Goal: Task Accomplishment & Management: Complete application form

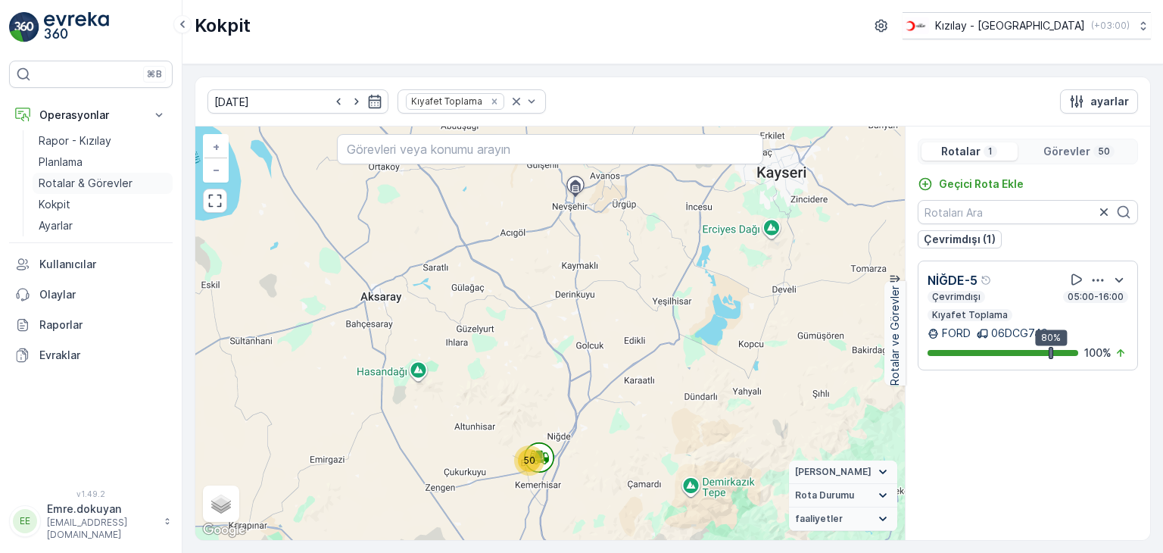
drag, startPoint x: 0, startPoint y: 0, endPoint x: 89, endPoint y: 184, distance: 204.5
click at [89, 184] on p "Rotalar & Görevler" at bounding box center [86, 183] width 94 height 15
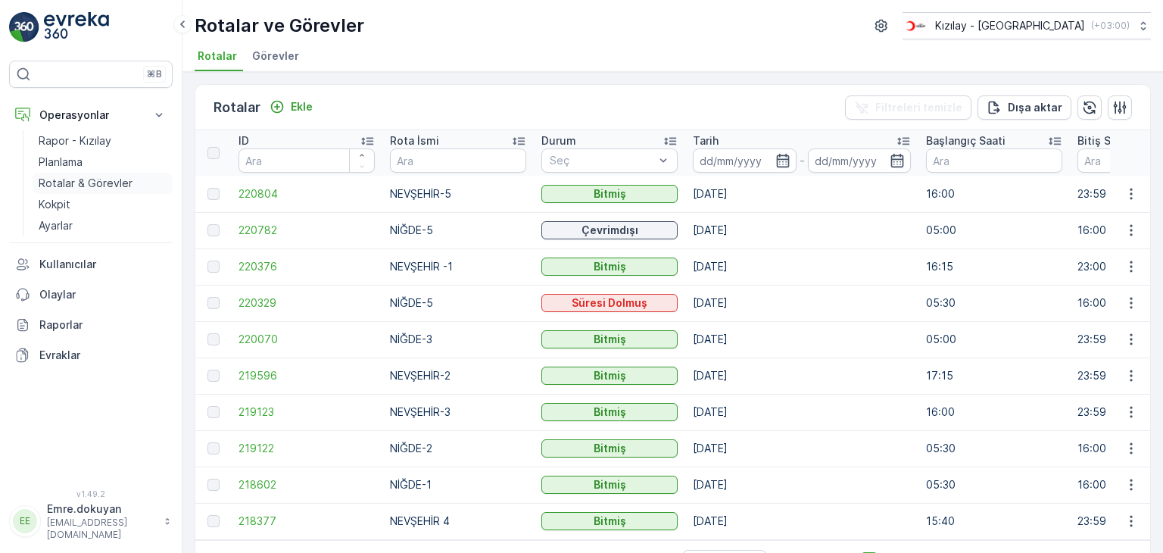
click at [106, 179] on p "Rotalar & Görevler" at bounding box center [86, 183] width 94 height 15
click at [302, 107] on p "Ekle" at bounding box center [302, 106] width 22 height 15
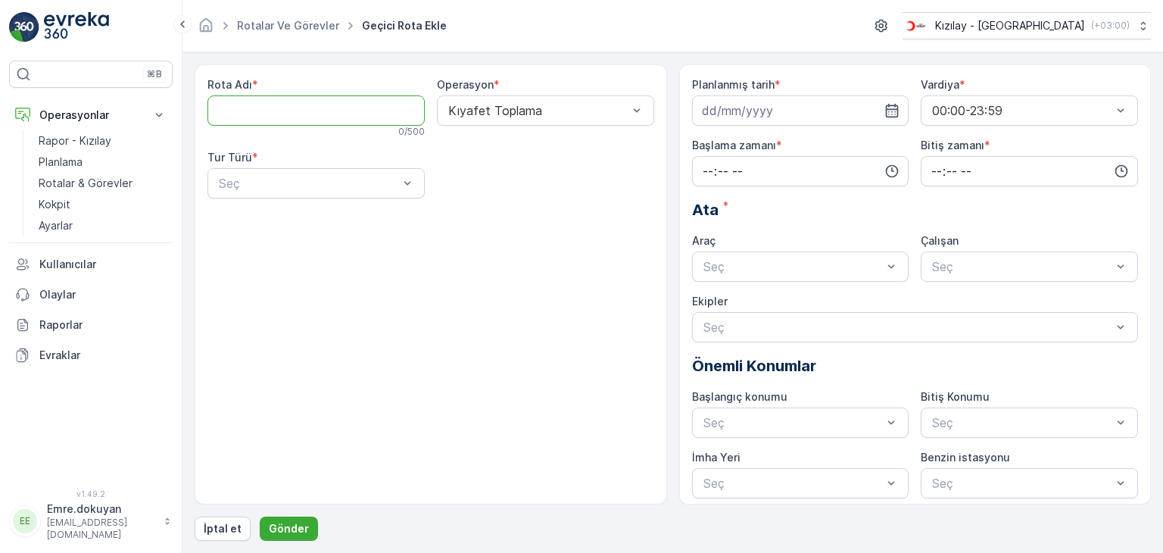
click at [304, 116] on Adı "Rota Adı" at bounding box center [315, 110] width 217 height 30
type Adı "NİĞDE-4"
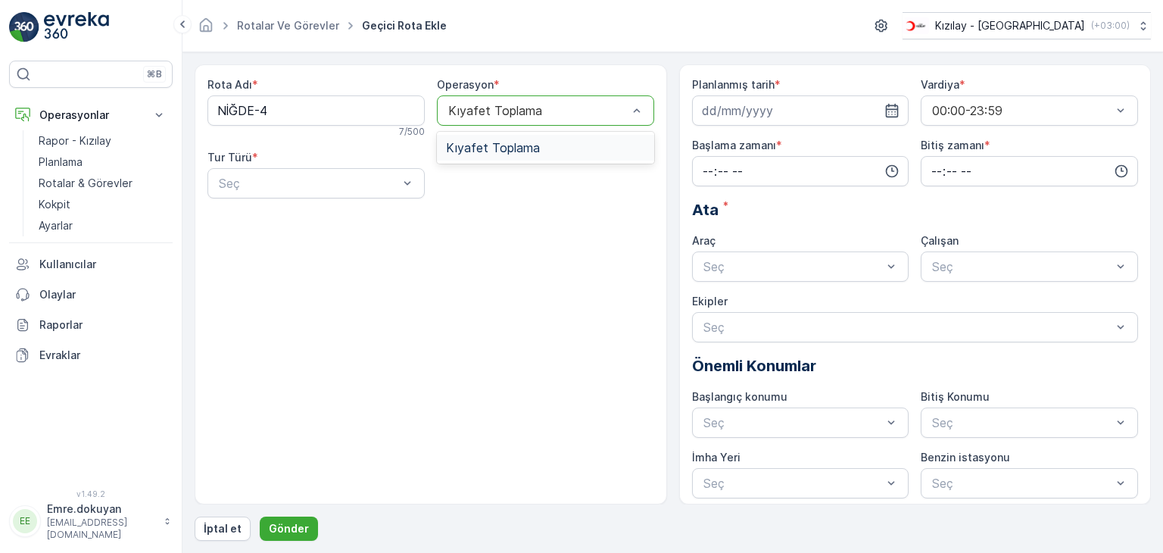
click at [525, 152] on span "Kıyafet Toplama" at bounding box center [493, 148] width 94 height 14
click at [270, 217] on div "Statik" at bounding box center [316, 221] width 199 height 14
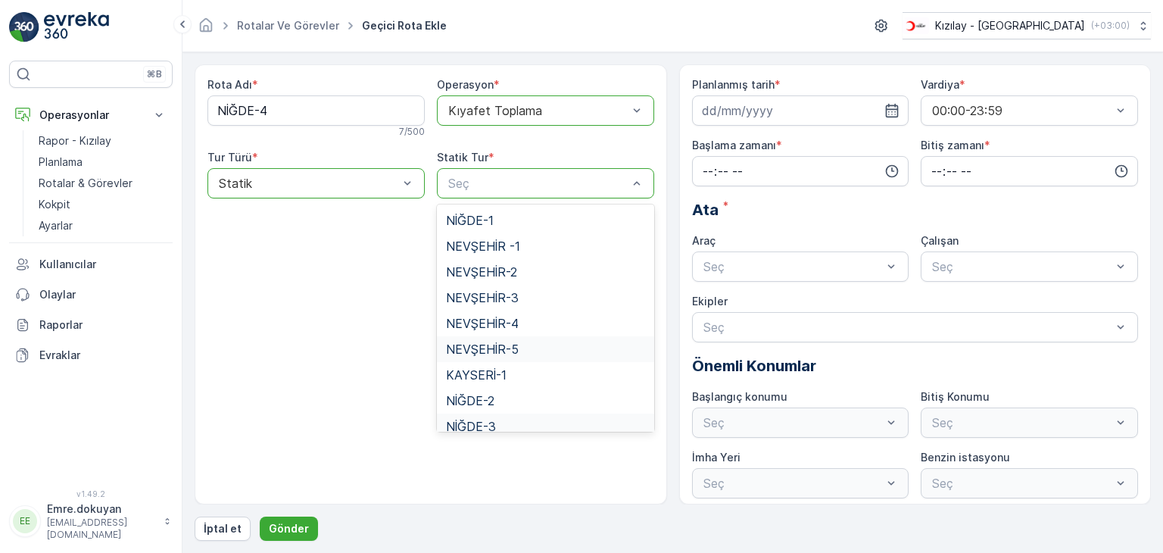
scroll to position [62, 0]
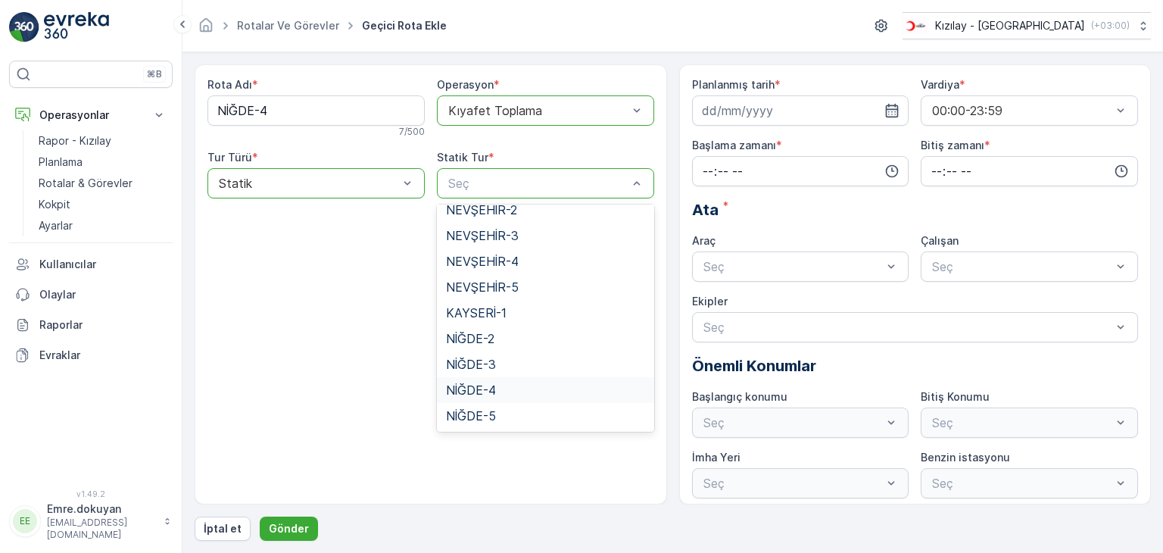
click at [494, 394] on span "NİĞDE-4" at bounding box center [471, 390] width 50 height 14
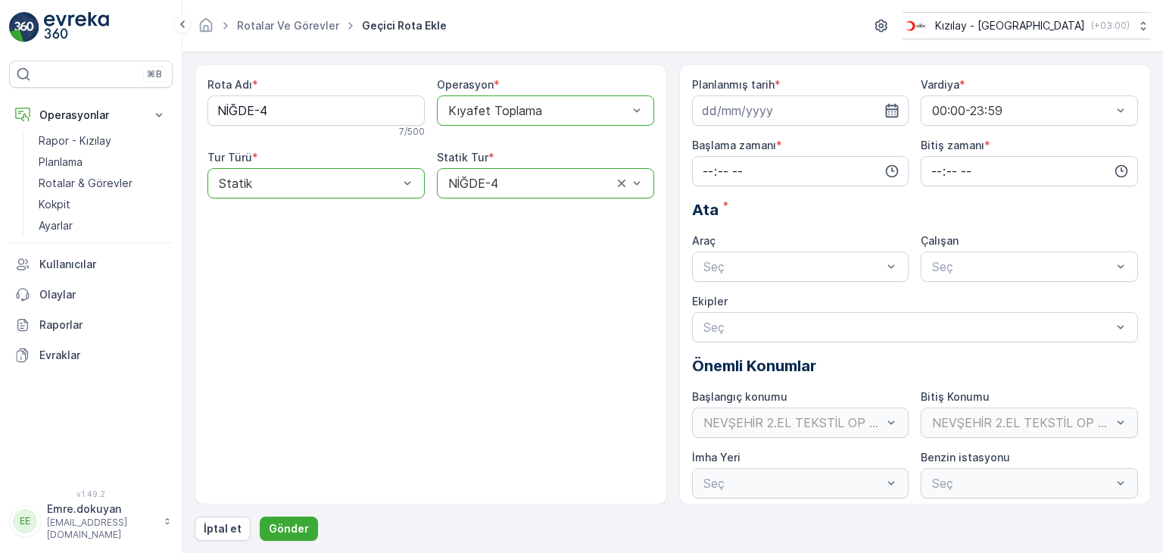
click at [888, 114] on icon "button" at bounding box center [891, 110] width 15 height 15
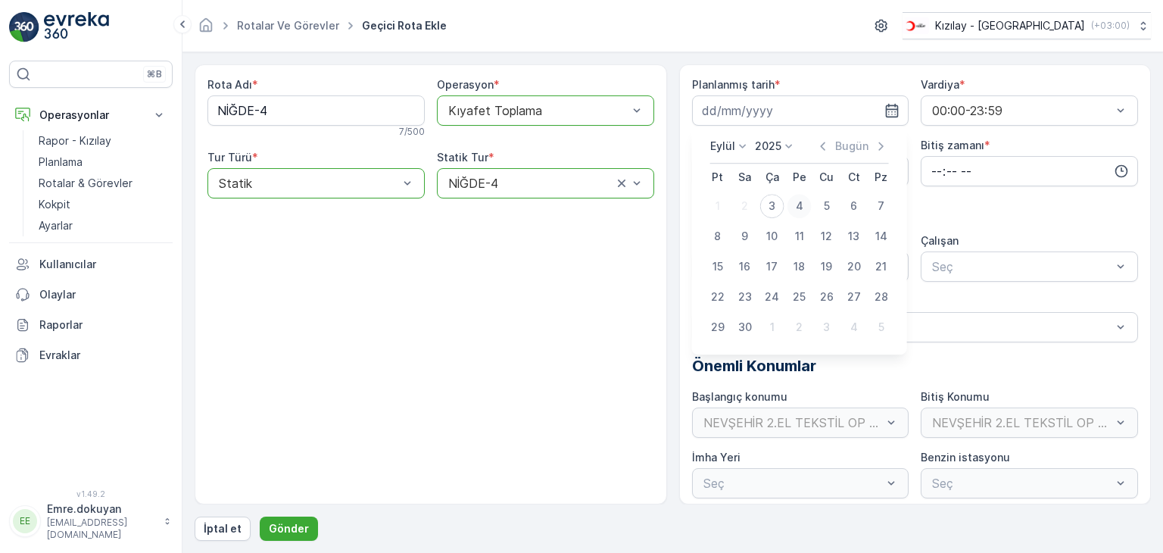
click at [797, 208] on div "4" at bounding box center [799, 206] width 24 height 24
type input "[DATE]"
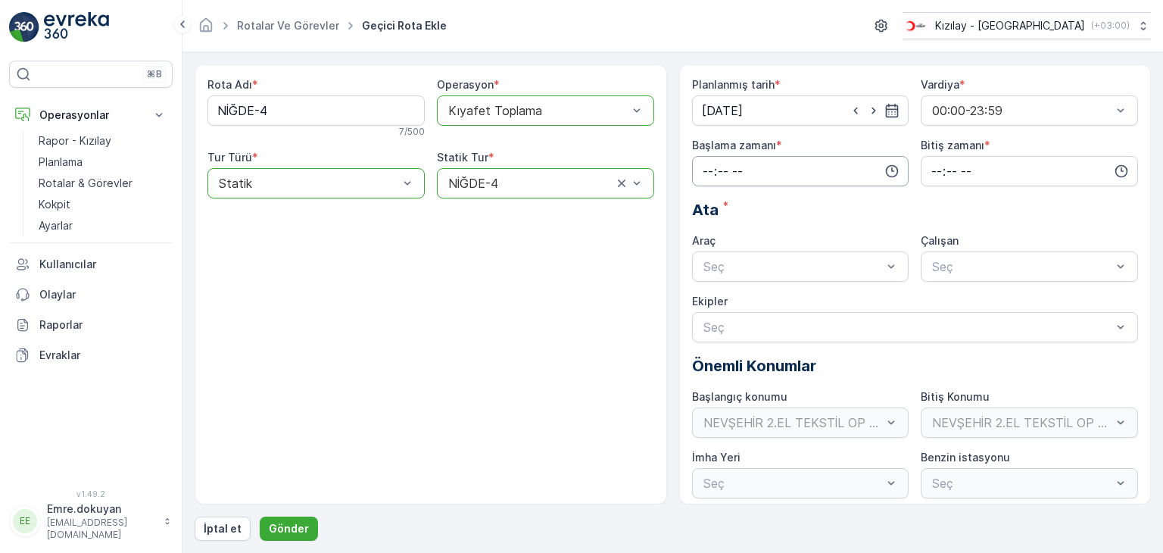
click at [701, 167] on input "time" at bounding box center [800, 171] width 217 height 30
click at [707, 255] on span "06" at bounding box center [708, 254] width 14 height 15
click at [708, 232] on span "05" at bounding box center [708, 233] width 14 height 15
type input "05:00"
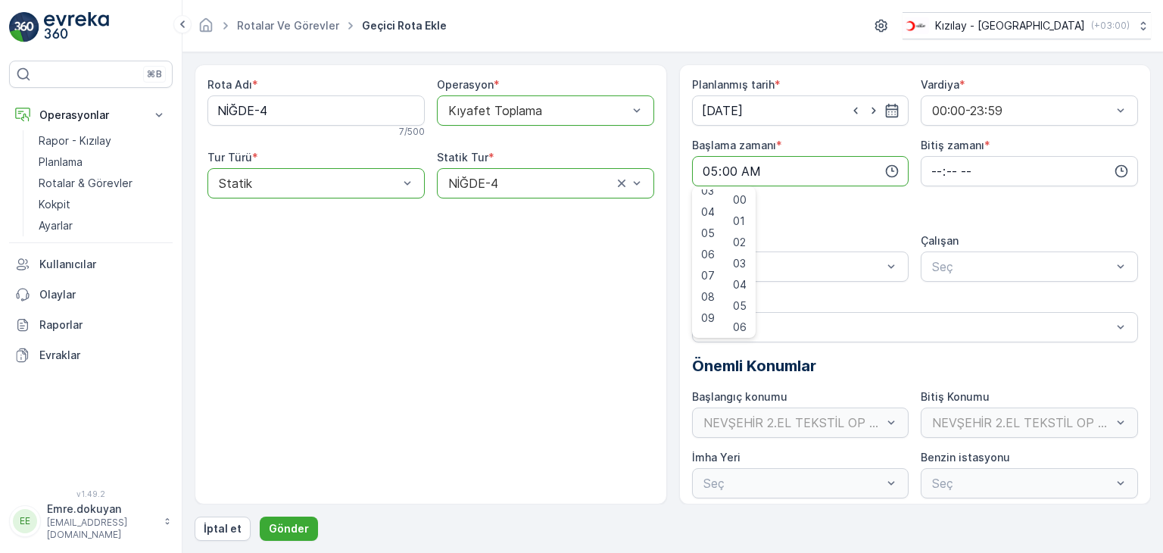
click at [746, 196] on span "00" at bounding box center [740, 199] width 14 height 15
click at [933, 165] on input "time" at bounding box center [1029, 171] width 217 height 30
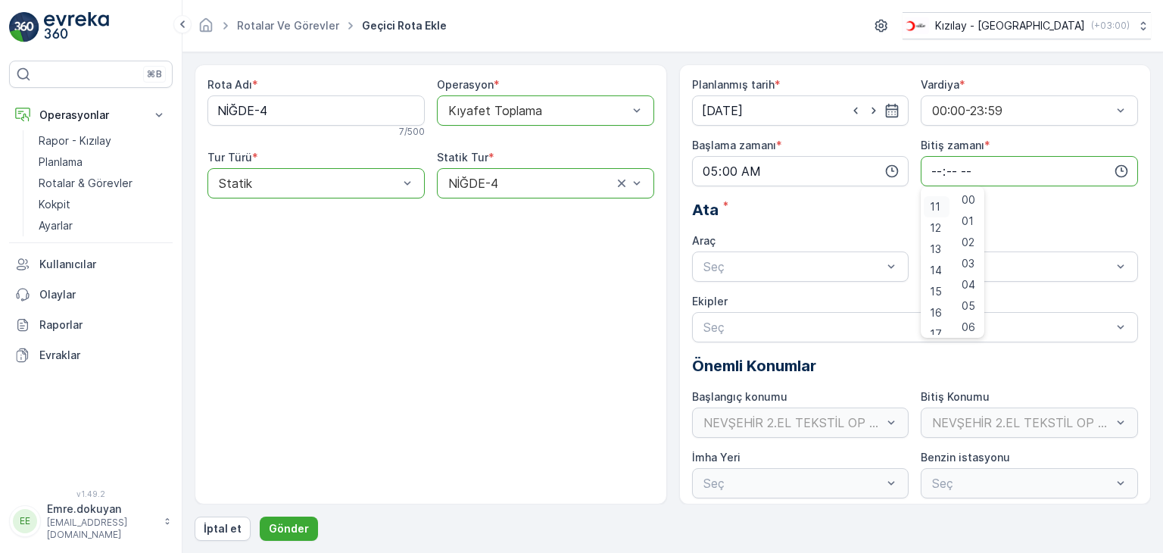
scroll to position [227, 0]
click at [934, 310] on span "16" at bounding box center [936, 311] width 12 height 15
type input "16:00"
click at [972, 197] on span "00" at bounding box center [969, 199] width 14 height 15
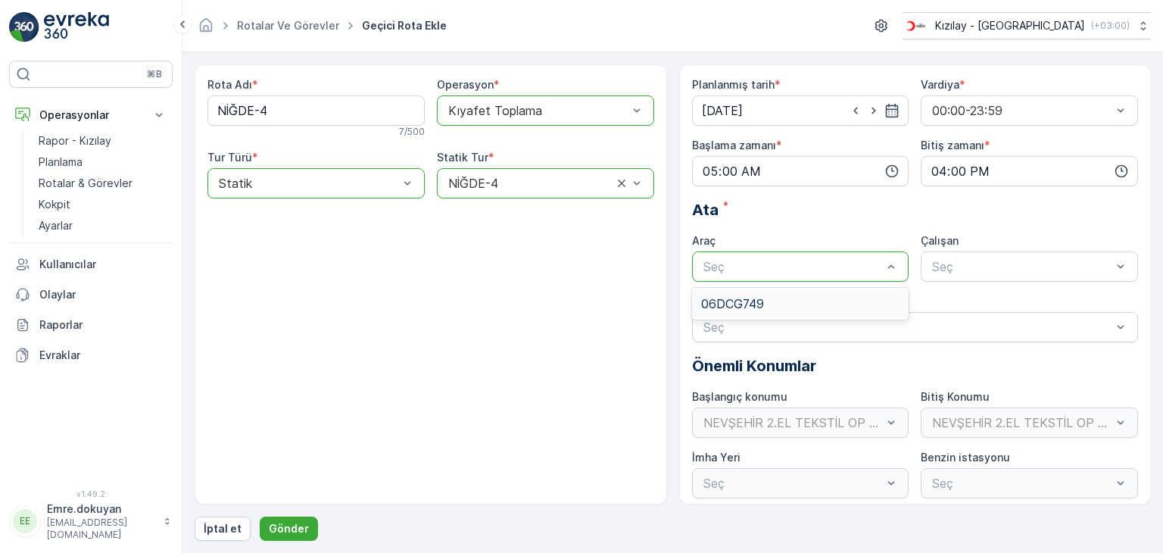
click at [742, 301] on span "06DCG749" at bounding box center [732, 304] width 63 height 14
click at [958, 302] on span "FORD" at bounding box center [947, 304] width 34 height 14
click at [295, 528] on p "Gönder" at bounding box center [289, 528] width 40 height 15
